Goal: Task Accomplishment & Management: Use online tool/utility

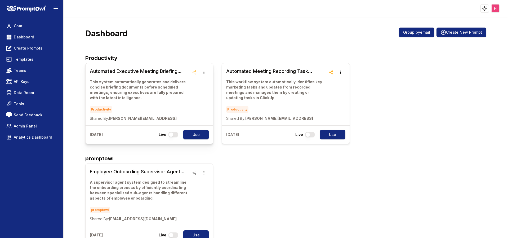
click at [134, 69] on h3 "Automated Executive Meeting Briefing System" at bounding box center [140, 71] width 100 height 7
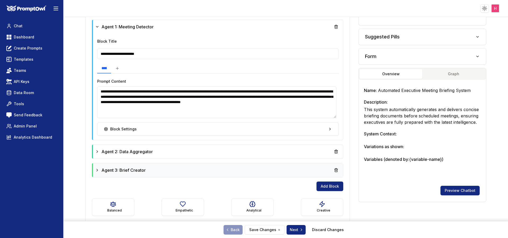
scroll to position [168, 0]
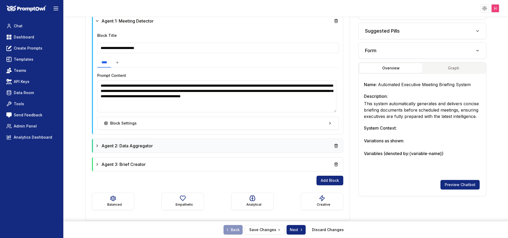
click at [216, 146] on div "Agent 2: Data Aggregator" at bounding box center [218, 146] width 246 height 10
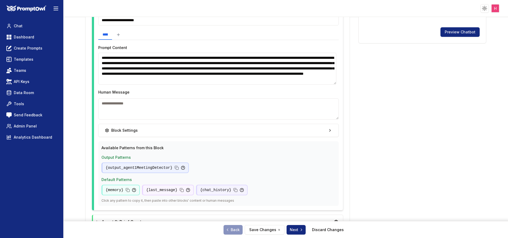
scroll to position [345, 0]
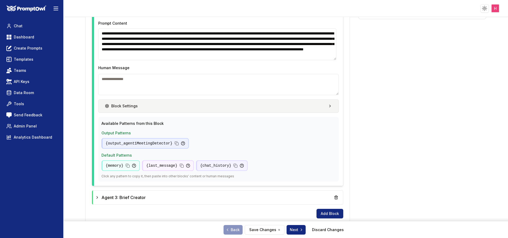
click at [309, 107] on button "Block Settings" at bounding box center [218, 105] width 241 height 13
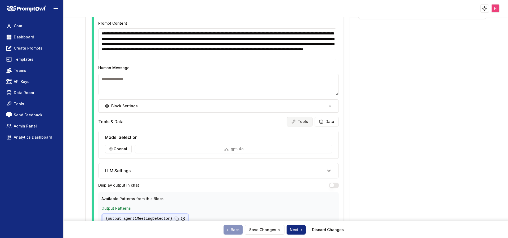
click at [297, 124] on button "Tools" at bounding box center [300, 122] width 26 height 10
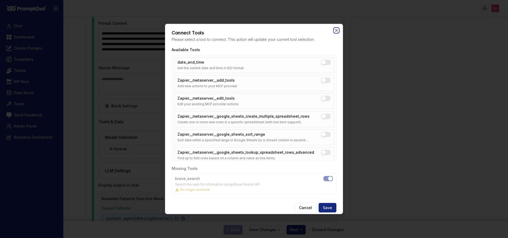
click at [337, 29] on icon "button" at bounding box center [336, 30] width 2 height 2
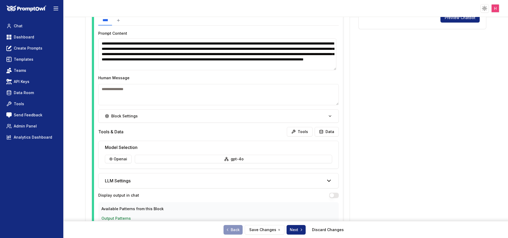
scroll to position [453, 0]
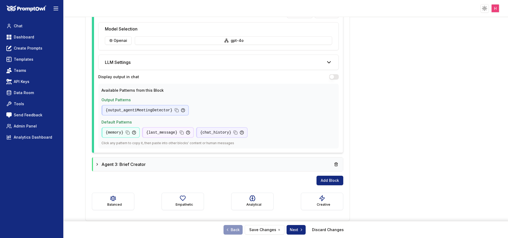
click at [203, 163] on div "Agent 3: Brief Creator" at bounding box center [218, 165] width 246 height 10
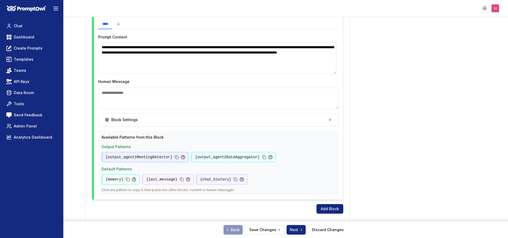
scroll to position [649, 0]
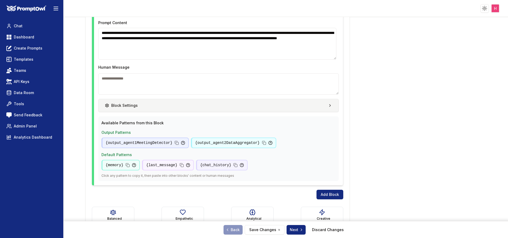
click at [293, 110] on button "Block Settings" at bounding box center [218, 105] width 241 height 13
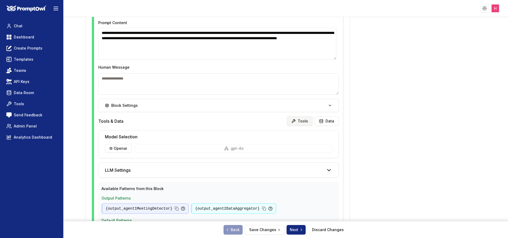
click at [298, 122] on button "Tools" at bounding box center [300, 121] width 26 height 10
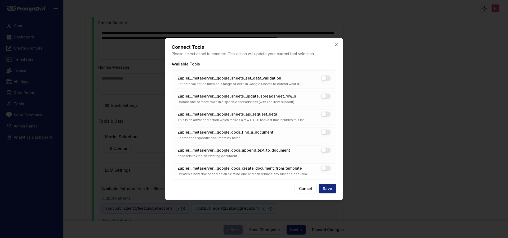
scroll to position [671, 0]
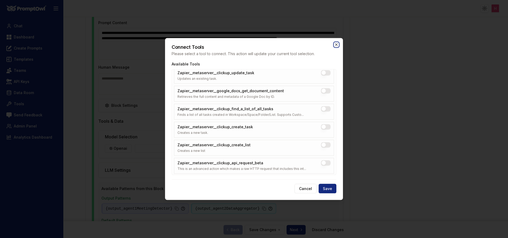
click at [338, 44] on icon "button" at bounding box center [336, 45] width 4 height 4
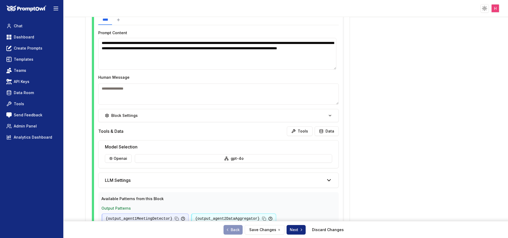
scroll to position [646, 0]
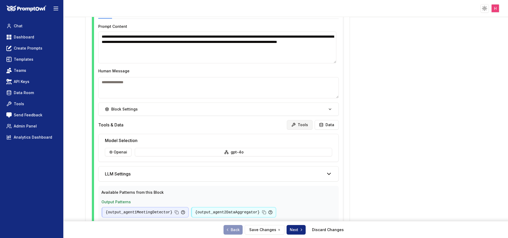
click at [295, 123] on button "Tools" at bounding box center [300, 125] width 26 height 10
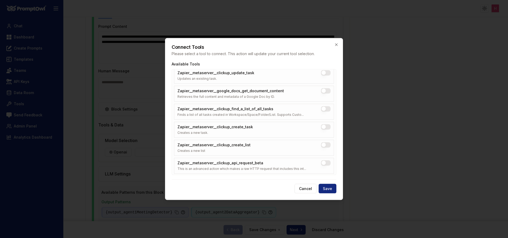
scroll to position [569, 0]
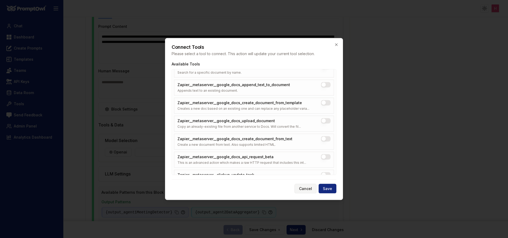
click at [310, 190] on button "Cancel" at bounding box center [306, 189] width 22 height 10
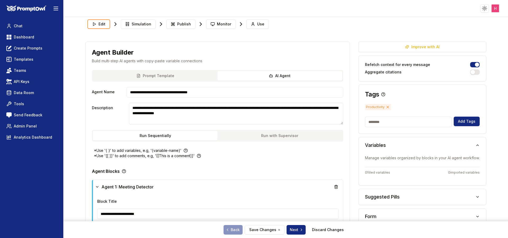
scroll to position [0, 0]
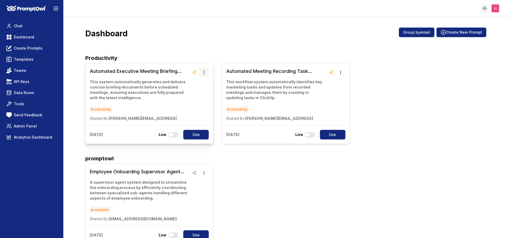
click at [204, 72] on icon "button" at bounding box center [204, 72] width 1 height 3
click at [195, 96] on button "Duplicate" at bounding box center [202, 98] width 33 height 10
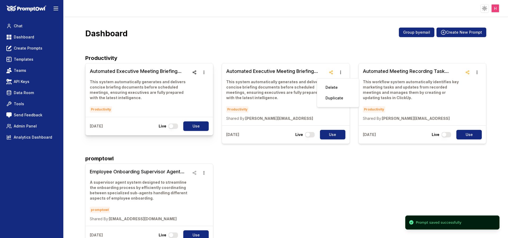
click at [128, 69] on h3 "Automated Executive Meeting Briefing System (1)" at bounding box center [140, 71] width 100 height 7
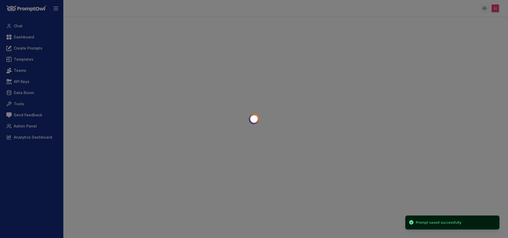
click at [128, 69] on div at bounding box center [254, 119] width 508 height 238
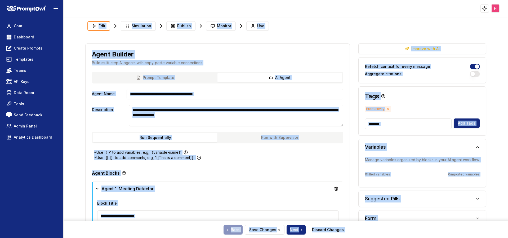
click at [306, 59] on div "Agent Builder Build multi-step AI agents with copy-paste variable connections" at bounding box center [218, 58] width 264 height 28
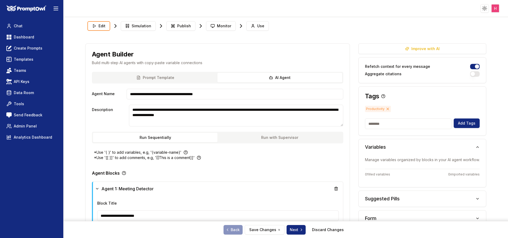
click at [144, 0] on header "Toggle theme Toggle user menu" at bounding box center [254, 8] width 508 height 17
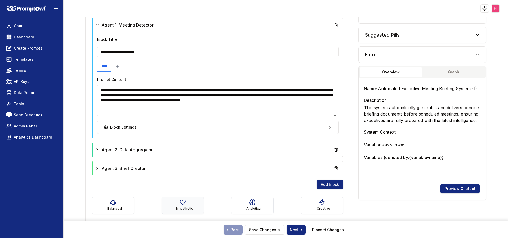
scroll to position [168, 0]
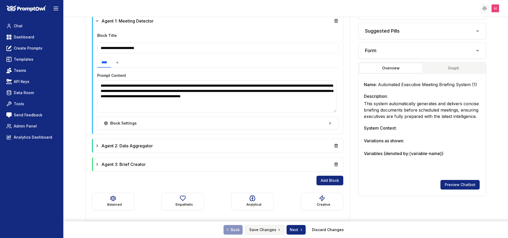
click at [262, 229] on button "Save Changes" at bounding box center [265, 230] width 40 height 10
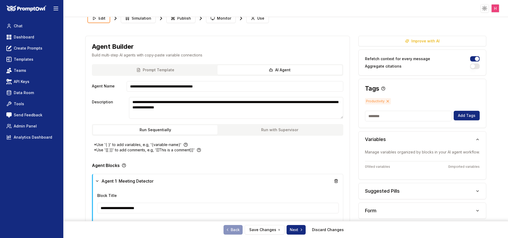
scroll to position [0, 0]
